Goal: Navigation & Orientation: Find specific page/section

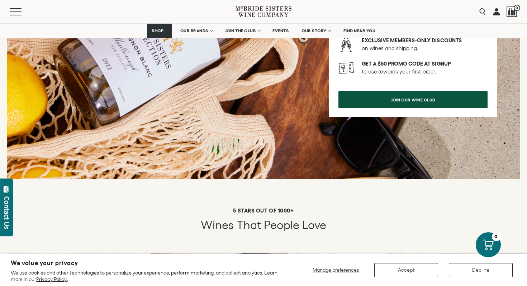
scroll to position [1050, 0]
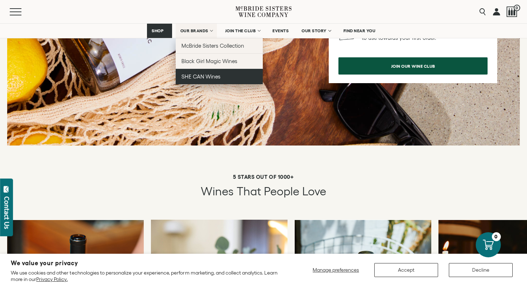
click at [206, 73] on link "SHE CAN Wines" at bounding box center [219, 76] width 87 height 15
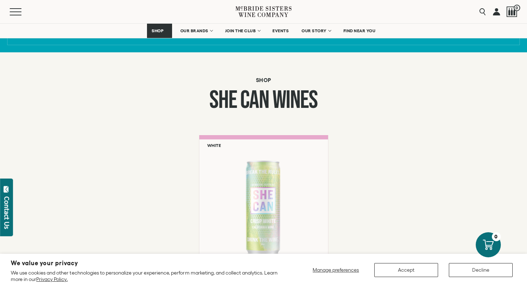
scroll to position [503, 0]
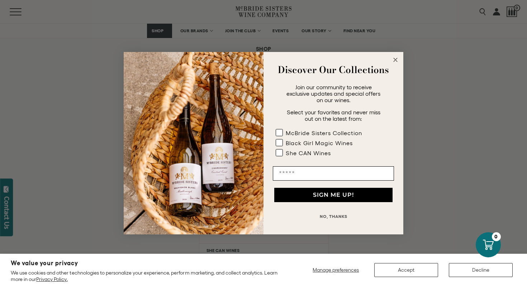
click at [395, 59] on circle "Close dialog" at bounding box center [395, 60] width 8 height 8
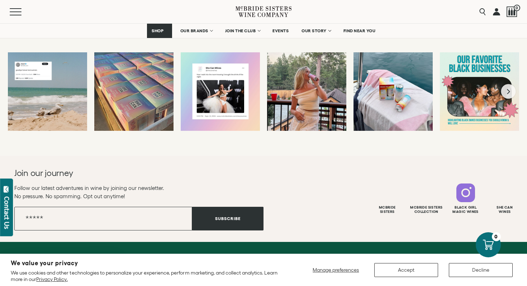
scroll to position [1409, 0]
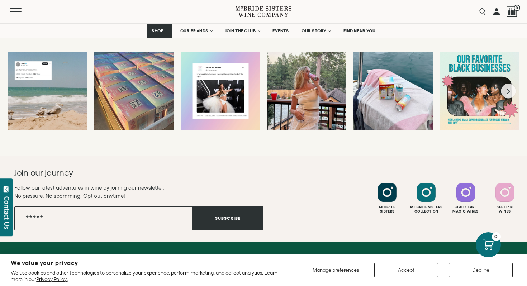
click at [460, 29] on nav "SHOP Sets Reds Whites Rosé Sparkling All Wines OUR BRANDS McBride Sisters Colle…" at bounding box center [263, 31] width 527 height 14
